Goal: Check status

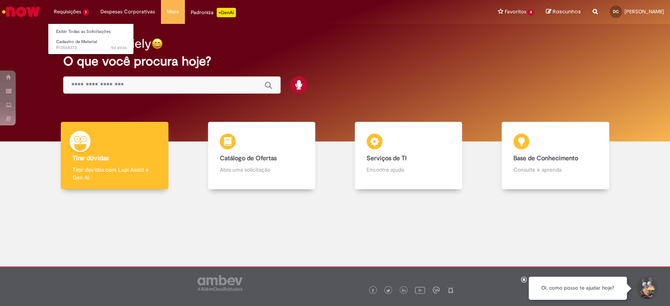
click at [77, 13] on li "Requisições 1 Exibir Todas as Solicitações Cadastro de Material 5d atrás 5 dias…" at bounding box center [71, 12] width 47 height 24
click at [69, 46] on span "5d atrás 5 dias atrás R13568372" at bounding box center [91, 48] width 71 height 6
